Goal: Information Seeking & Learning: Get advice/opinions

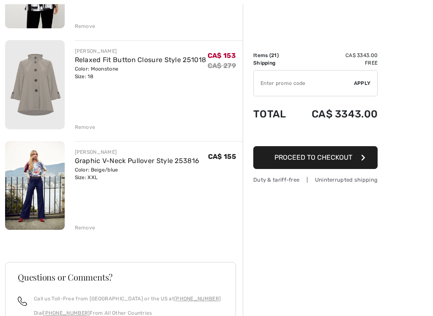
scroll to position [1989, 0]
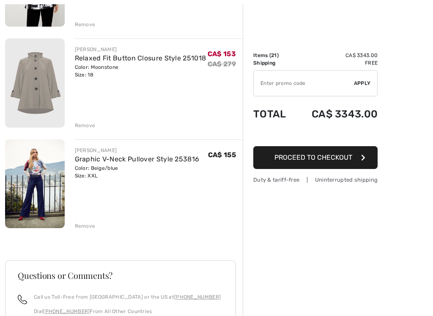
click at [34, 180] on img at bounding box center [35, 183] width 60 height 89
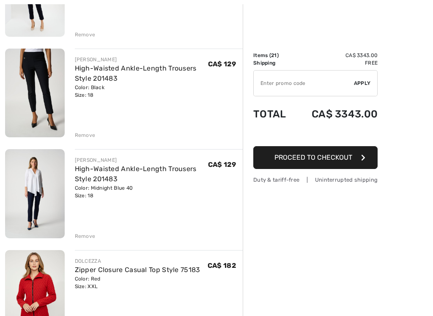
scroll to position [1374, 0]
click at [33, 87] on img at bounding box center [35, 92] width 60 height 89
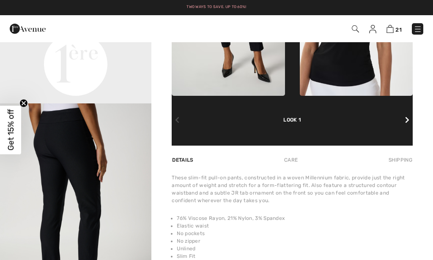
scroll to position [472, 0]
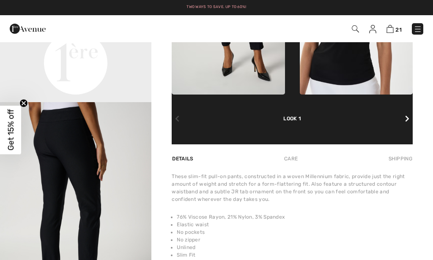
click at [289, 167] on div "Care" at bounding box center [291, 158] width 28 height 15
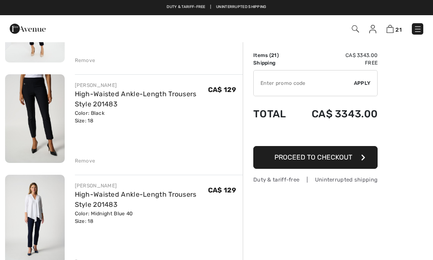
scroll to position [1346, 0]
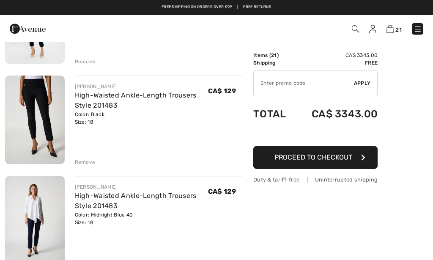
click at [43, 100] on img at bounding box center [35, 120] width 60 height 89
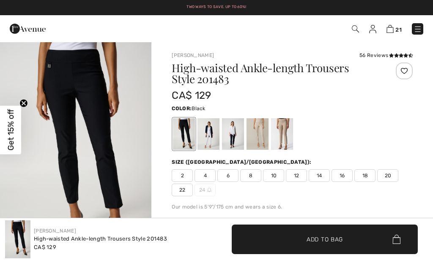
click at [283, 134] on div at bounding box center [282, 134] width 22 height 32
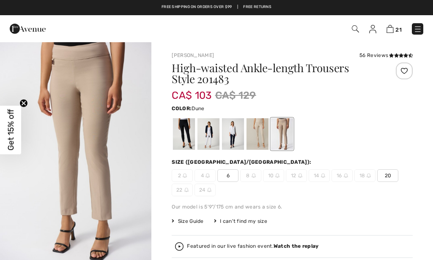
click at [255, 143] on div at bounding box center [257, 134] width 22 height 32
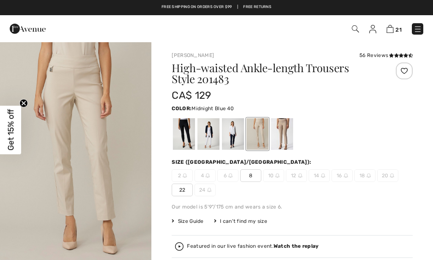
click at [231, 135] on div at bounding box center [233, 134] width 22 height 32
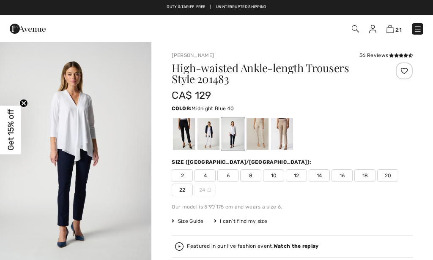
click at [202, 134] on div at bounding box center [208, 134] width 22 height 32
click at [181, 136] on div at bounding box center [184, 134] width 22 height 32
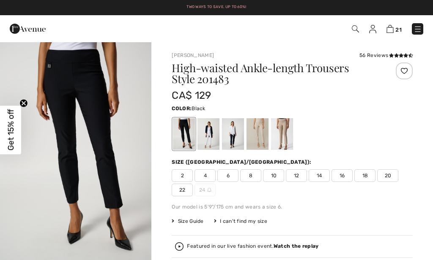
click at [396, 57] on icon at bounding box center [396, 55] width 5 height 4
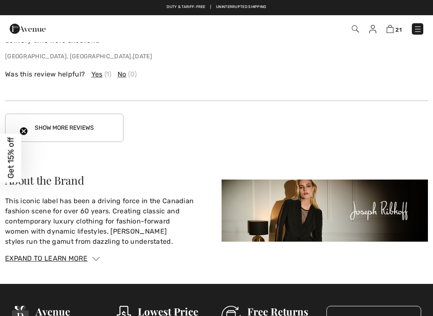
scroll to position [1741, 0]
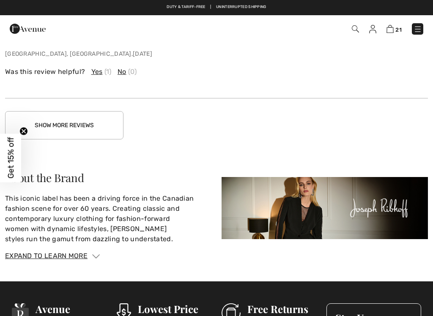
click at [46, 120] on button "Show More Reviews" at bounding box center [64, 125] width 118 height 28
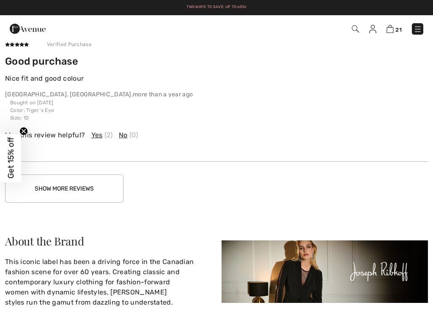
scroll to position [2157, 0]
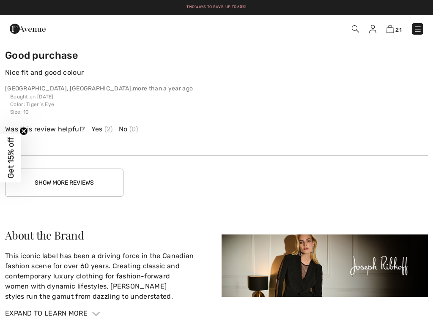
click at [55, 177] on button "Show More Reviews" at bounding box center [64, 183] width 118 height 28
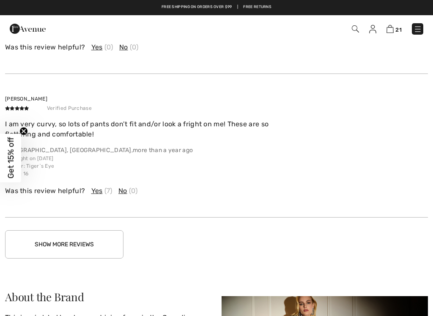
scroll to position [2534, 0]
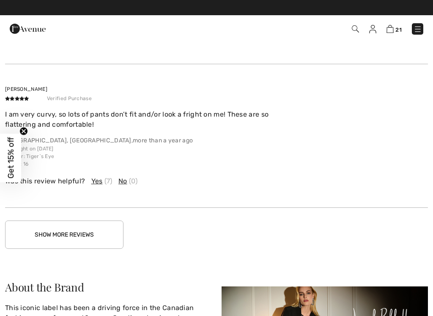
click at [64, 229] on button "Show More Reviews" at bounding box center [64, 235] width 118 height 28
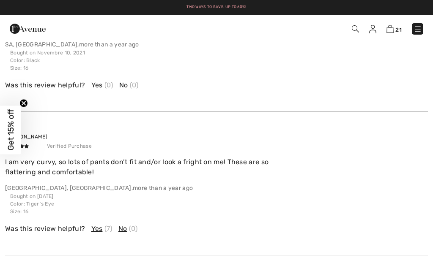
scroll to position [2486, 0]
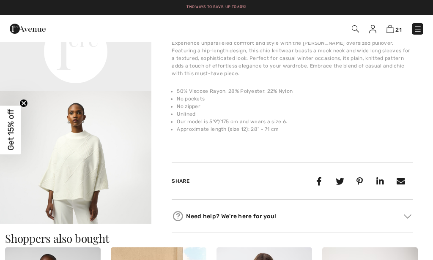
scroll to position [177, 0]
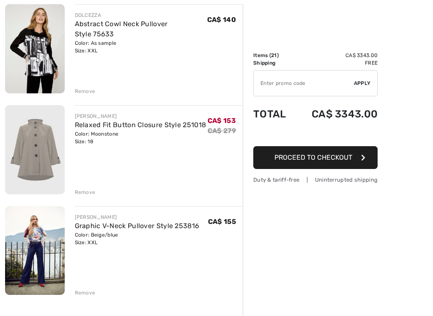
scroll to position [1923, 0]
